Goal: Information Seeking & Learning: Compare options

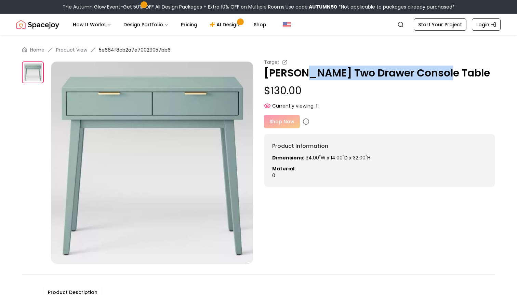
drag, startPoint x: 301, startPoint y: 72, endPoint x: 438, endPoint y: 67, distance: 136.7
click at [438, 67] on p "Hafley Two Drawer Console Table" at bounding box center [379, 73] width 231 height 12
copy p "Two Drawer Console Table"
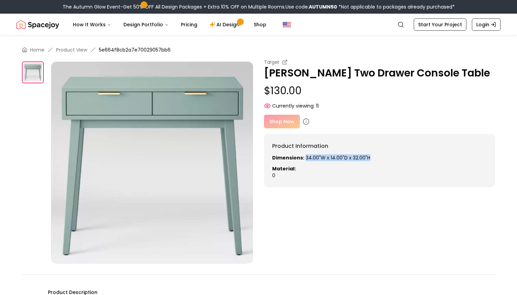
drag, startPoint x: 370, startPoint y: 157, endPoint x: 304, endPoint y: 159, distance: 66.0
click at [304, 159] on p "Dimensions: 34.00"W x 14.00"D x 32.00"H" at bounding box center [379, 157] width 215 height 7
copy p "34.00"W x 14.00"D x 32.00"H"
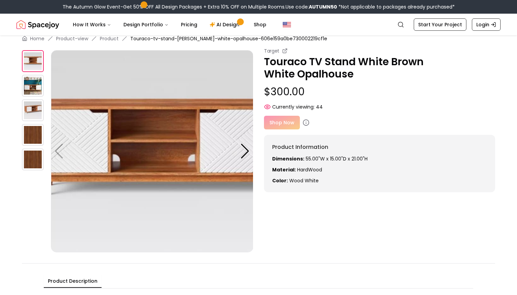
scroll to position [5, 0]
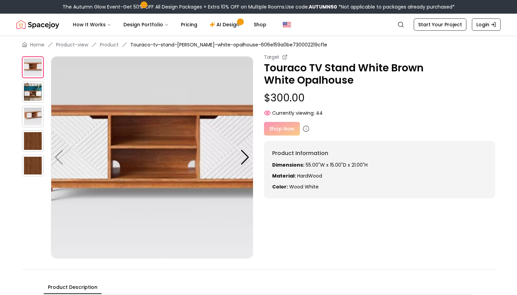
click at [26, 92] on img at bounding box center [33, 92] width 22 height 22
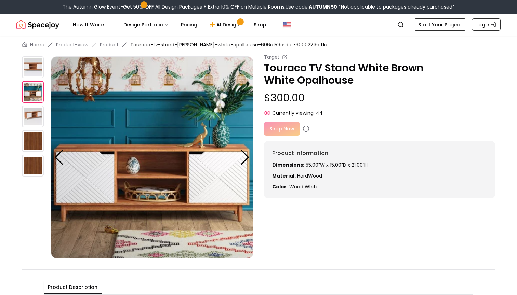
click at [29, 107] on img at bounding box center [33, 117] width 22 height 22
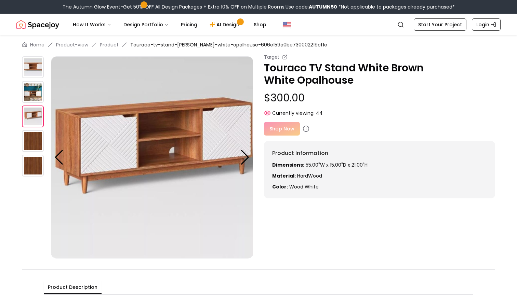
click at [31, 129] on div at bounding box center [36, 157] width 29 height 202
click at [34, 143] on img at bounding box center [33, 141] width 22 height 22
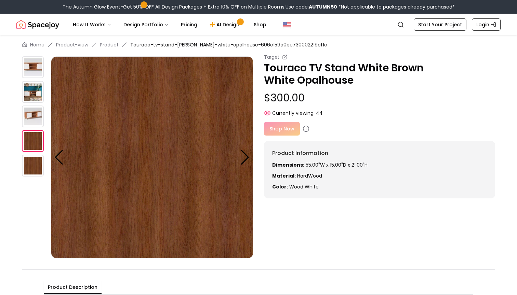
click at [32, 168] on img at bounding box center [33, 166] width 22 height 22
click at [34, 99] on img at bounding box center [33, 92] width 22 height 22
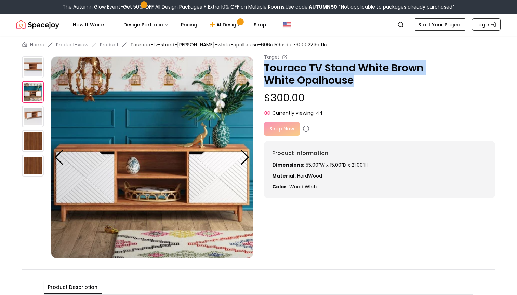
drag, startPoint x: 320, startPoint y: 81, endPoint x: 265, endPoint y: 70, distance: 56.6
click at [265, 70] on p "Touraco TV Stand White Brown White Opalhouse" at bounding box center [379, 74] width 231 height 25
copy p "Touraco TV Stand White Brown White Opalhouse"
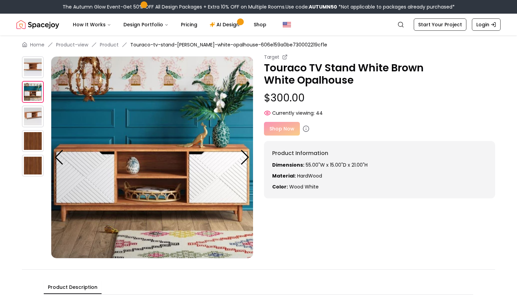
drag, startPoint x: 296, startPoint y: 80, endPoint x: 216, endPoint y: 0, distance: 112.6
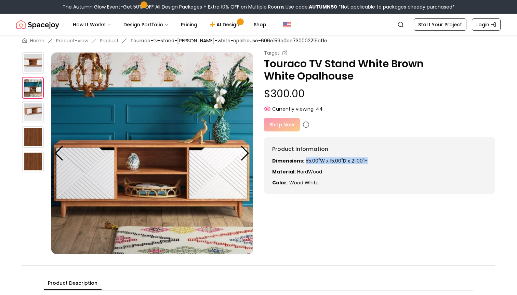
drag, startPoint x: 304, startPoint y: 160, endPoint x: 368, endPoint y: 160, distance: 64.2
click at [368, 160] on p "Dimensions: 55.00"W x 15.00"D x 21.00"H" at bounding box center [379, 160] width 215 height 7
copy p "55.00"W x 15.00"D x 21.00"H"
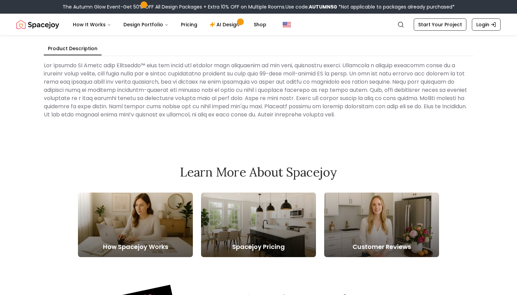
scroll to position [241, 0]
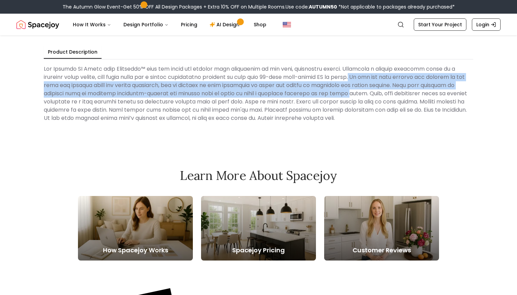
drag, startPoint x: 373, startPoint y: 77, endPoint x: 378, endPoint y: 91, distance: 15.4
click at [378, 91] on Description at bounding box center [258, 93] width 429 height 63
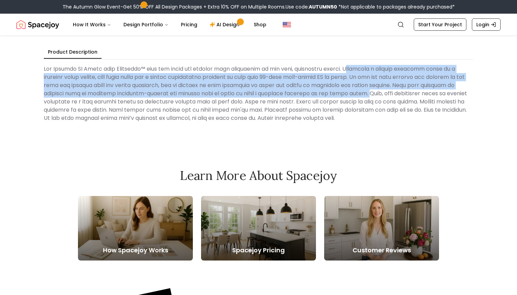
drag, startPoint x: 359, startPoint y: 69, endPoint x: 398, endPoint y: 93, distance: 46.1
click at [398, 93] on Description at bounding box center [258, 93] width 429 height 63
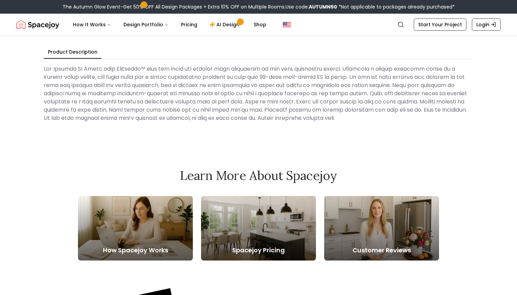
click at [358, 69] on Description at bounding box center [258, 93] width 429 height 63
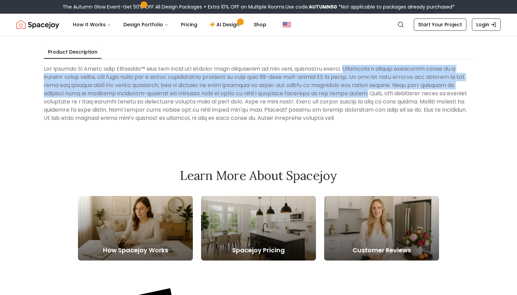
drag, startPoint x: 357, startPoint y: 69, endPoint x: 397, endPoint y: 94, distance: 47.3
click at [397, 94] on Description at bounding box center [258, 93] width 429 height 63
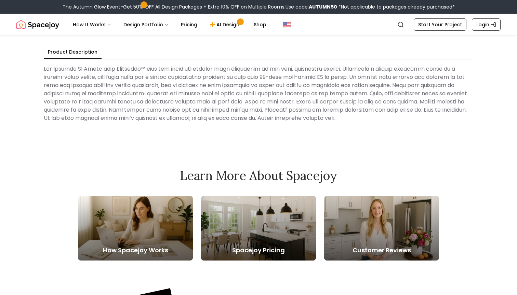
click at [467, 6] on div "The Autumn Glow Event-Get 50% OFF All Design Packages + Extra 10% OFF on Multip…" at bounding box center [258, 7] width 517 height 14
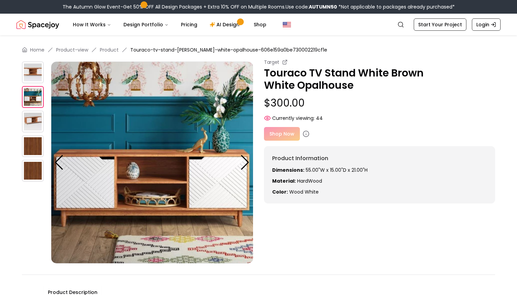
scroll to position [0, 0]
click at [262, 23] on link "Shop" at bounding box center [260, 25] width 24 height 14
click at [410, 0] on div "The Autumn Glow Event-Get 50% OFF All Design Packages + Extra 10% OFF on Multip…" at bounding box center [258, 7] width 517 height 14
